Goal: Find specific fact: Find contact information

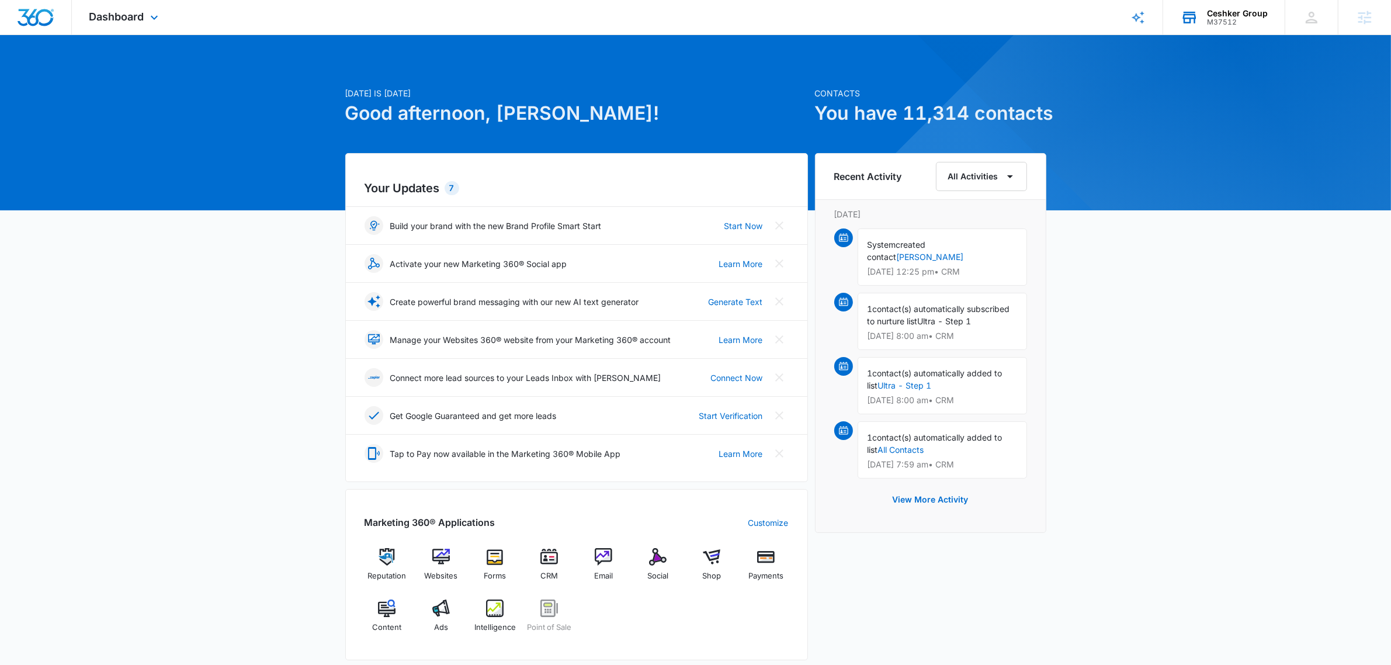
click at [1216, 12] on div "Ceshker Group" at bounding box center [1237, 13] width 61 height 9
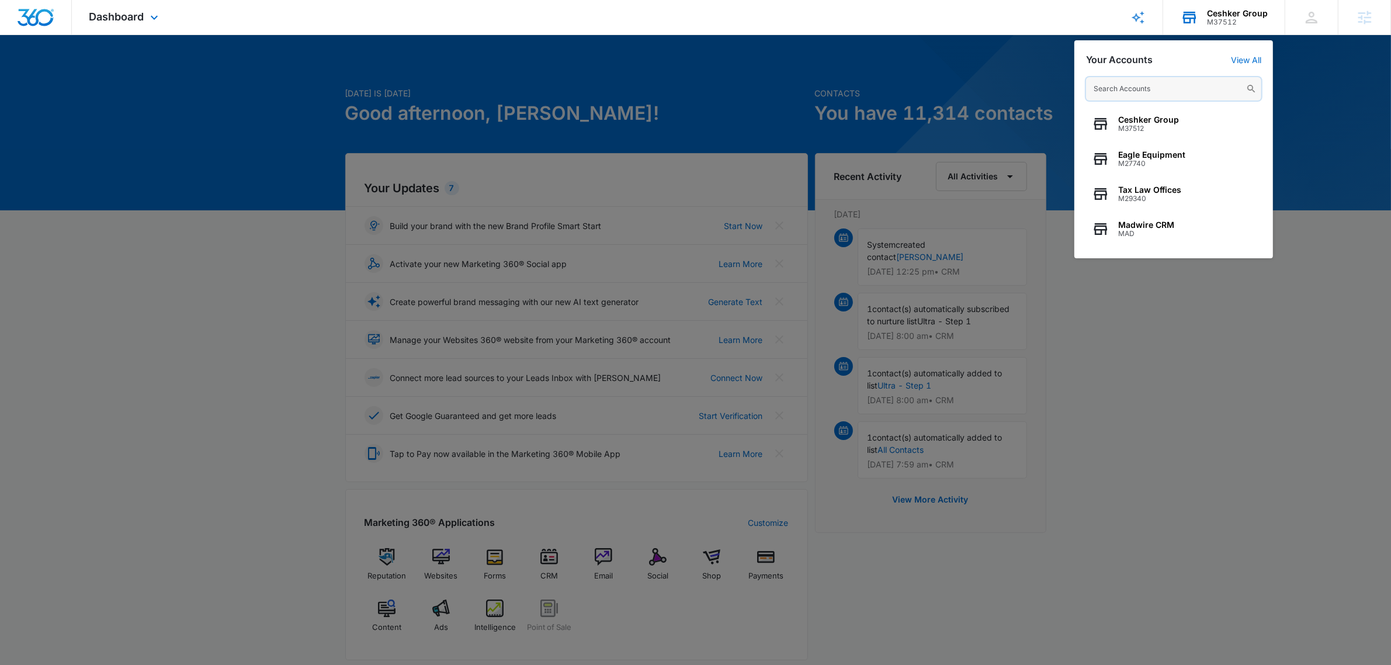
click at [1177, 91] on input "text" at bounding box center [1173, 88] width 175 height 23
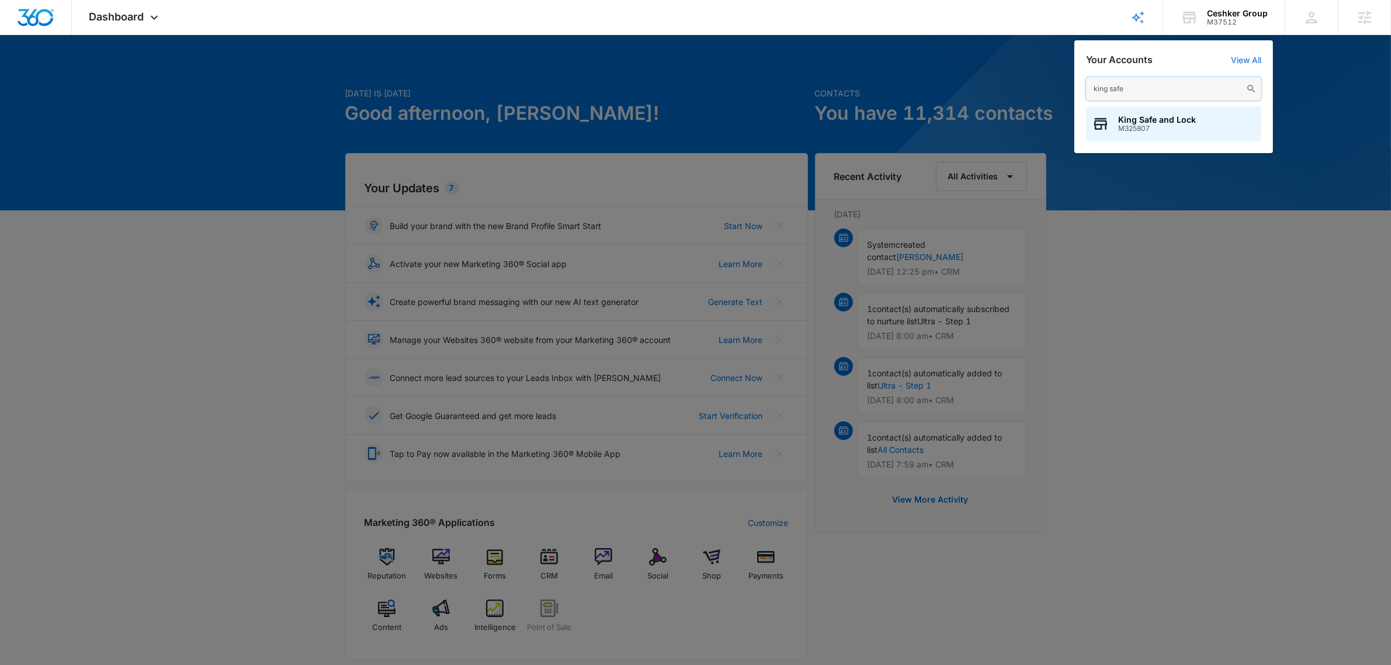
type input "king safe"
click at [1126, 124] on span "M325807" at bounding box center [1157, 128] width 78 height 8
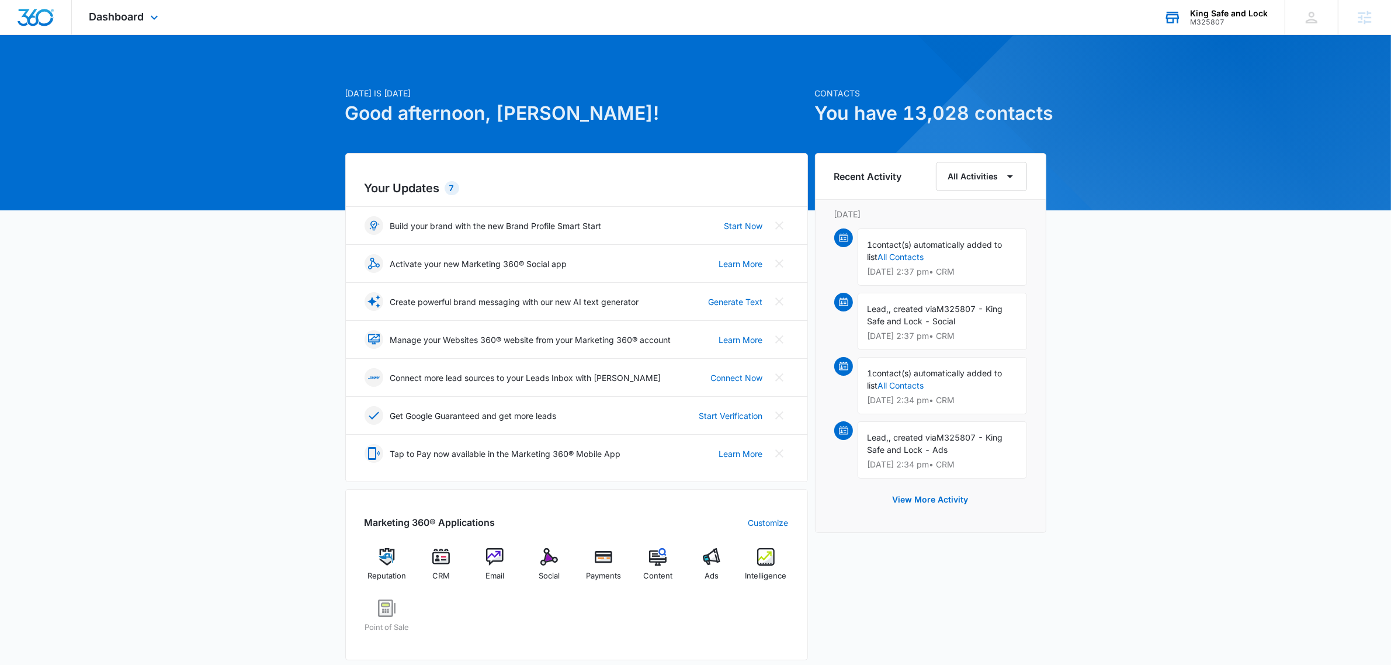
click at [1241, 9] on div "King Safe and Lock" at bounding box center [1229, 13] width 78 height 9
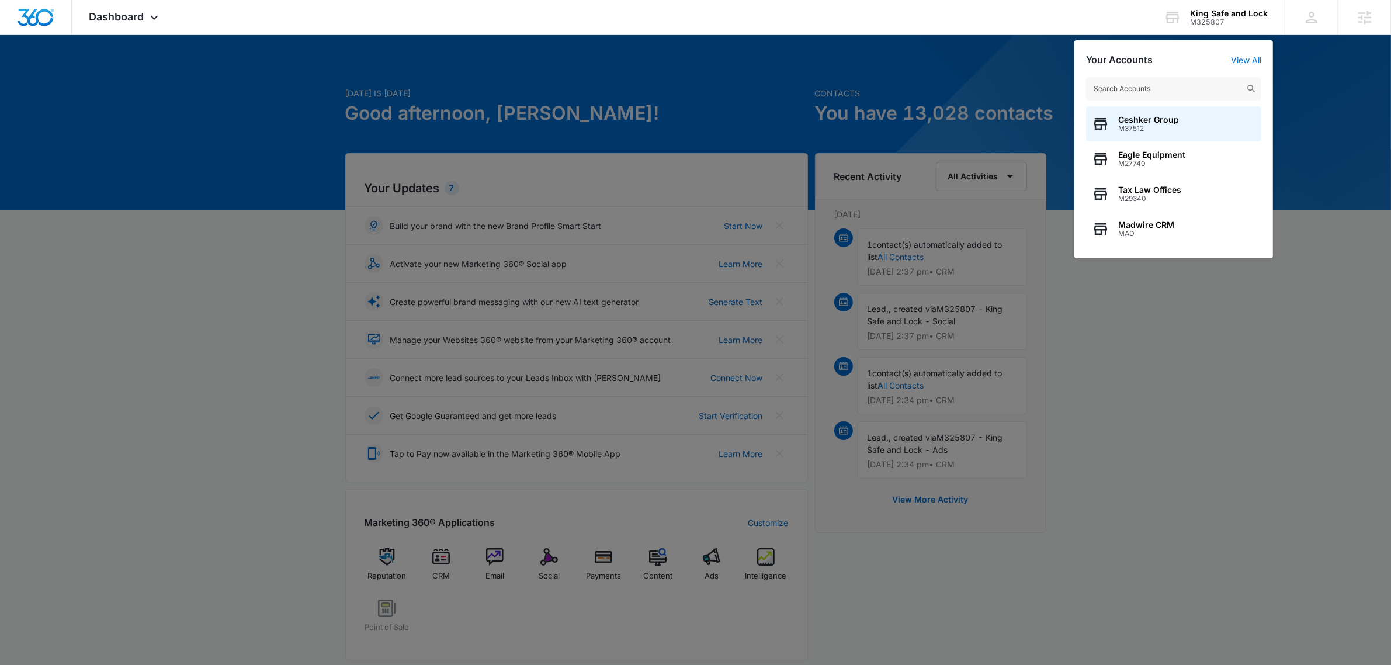
click at [711, 72] on div at bounding box center [695, 332] width 1391 height 665
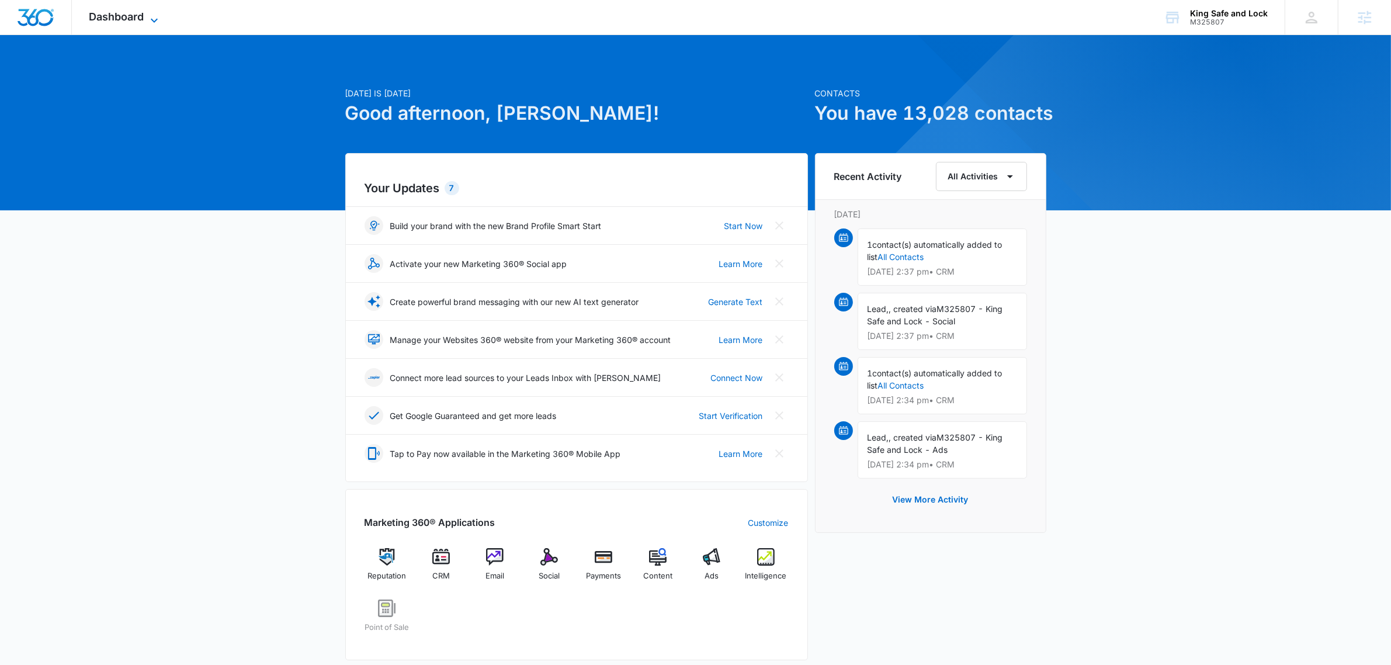
click at [129, 11] on span "Dashboard" at bounding box center [116, 17] width 55 height 12
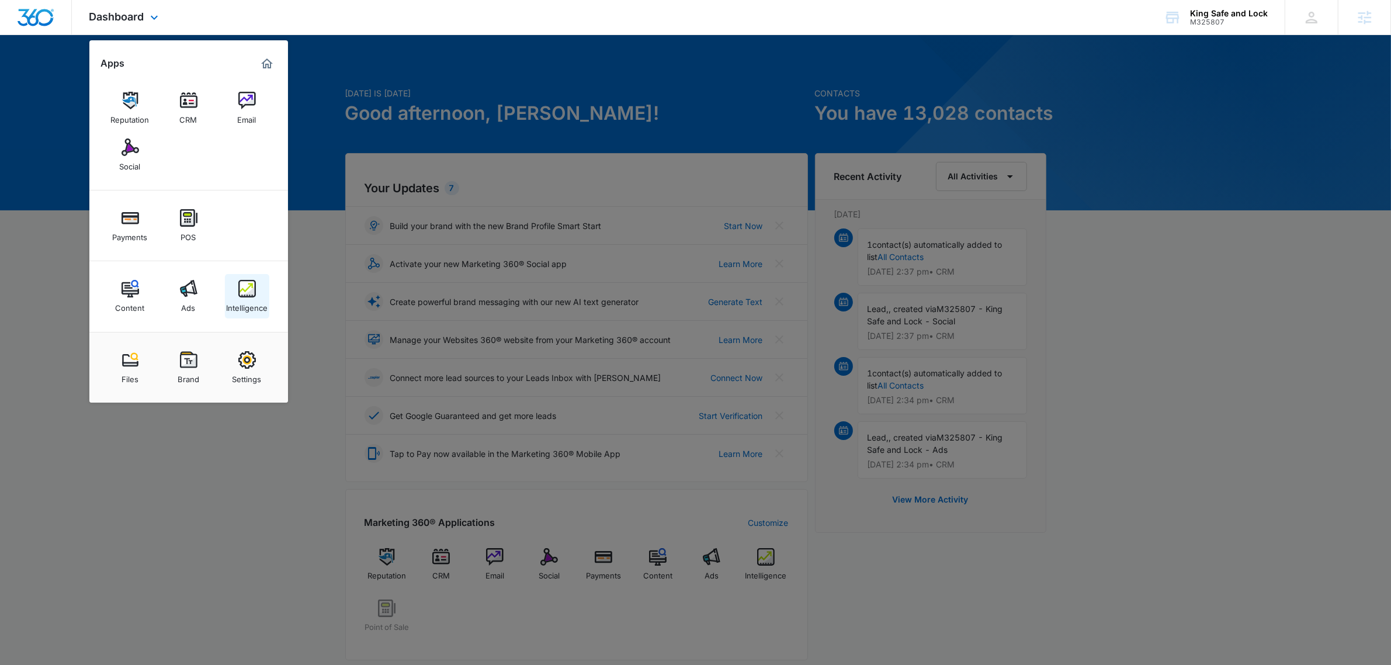
click at [241, 283] on img at bounding box center [247, 289] width 18 height 18
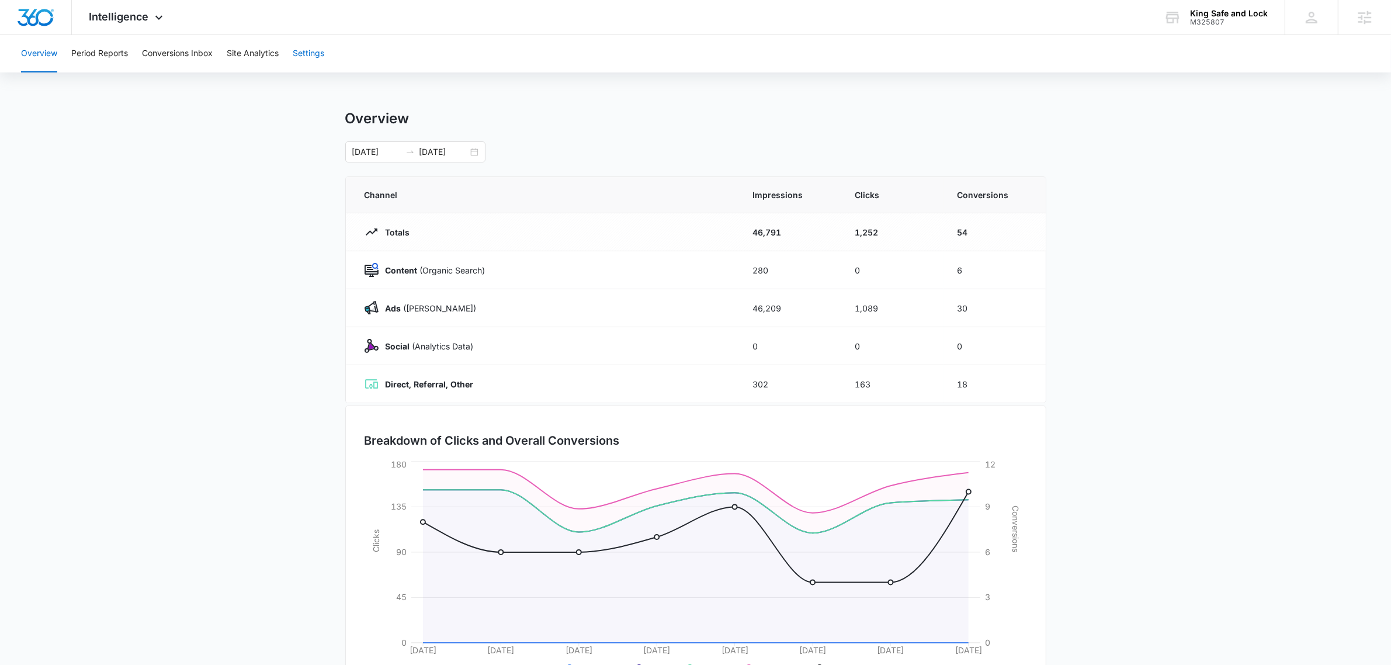
click at [324, 45] on button "Settings" at bounding box center [309, 53] width 32 height 37
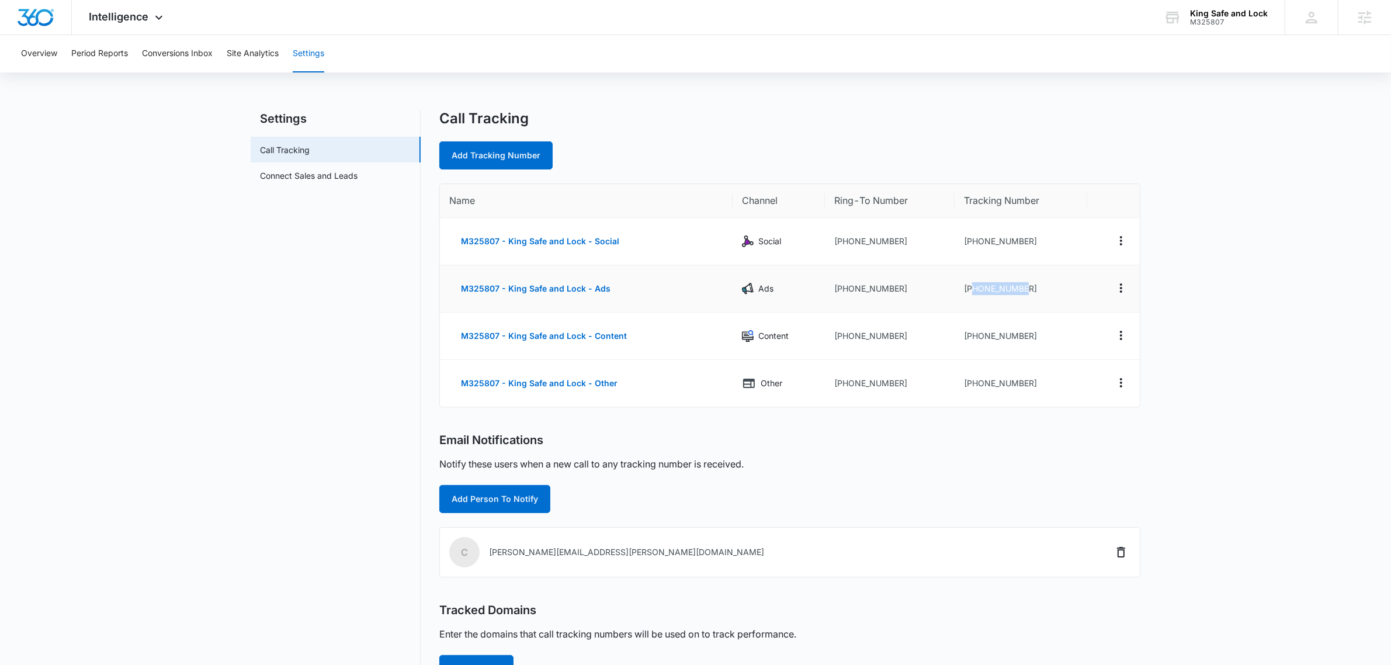
drag, startPoint x: 1037, startPoint y: 289, endPoint x: 974, endPoint y: 293, distance: 63.2
click at [974, 293] on td "[PHONE_NUMBER]" at bounding box center [1021, 288] width 133 height 47
copy td "7133212092"
